Goal: Transaction & Acquisition: Purchase product/service

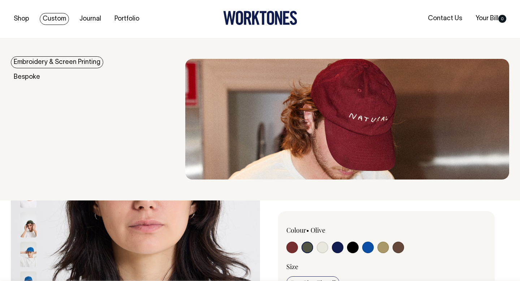
select select "Olive"
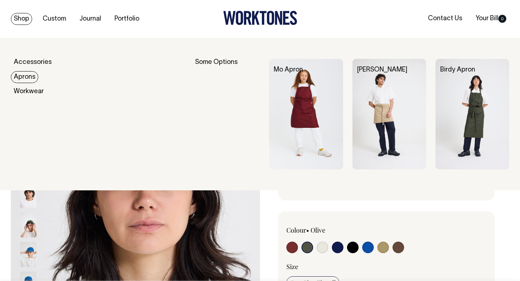
click at [301, 127] on img at bounding box center [306, 114] width 74 height 110
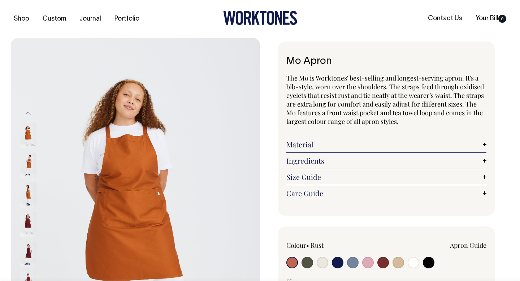
scroll to position [35, 0]
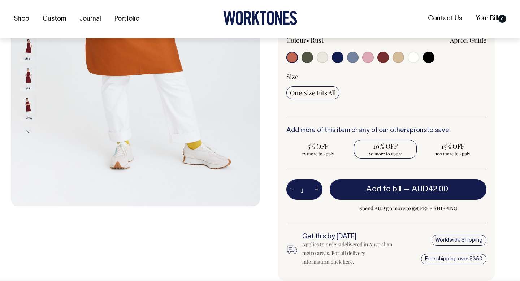
scroll to position [205, 0]
click at [384, 150] on span "50 more to apply" at bounding box center [385, 153] width 56 height 6
click at [384, 150] on input "10% OFF 50 more to apply" at bounding box center [385, 148] width 63 height 19
radio input "true"
type input "50"
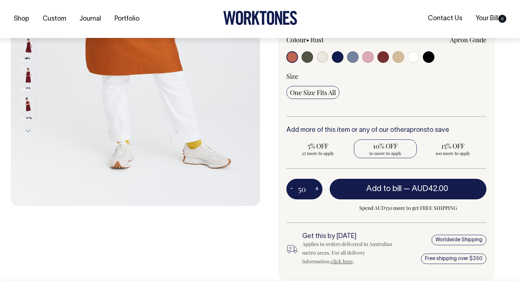
radio input "true"
select select
type input "50"
